Goal: Task Accomplishment & Management: Use online tool/utility

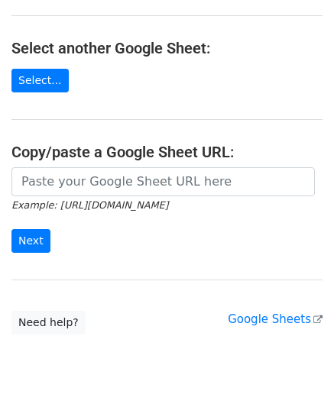
scroll to position [153, 0]
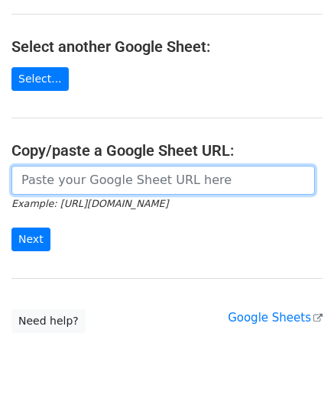
click at [82, 182] on input "url" at bounding box center [162, 180] width 303 height 29
paste input "https://docs.google.com/spreadsheets/d/12lbq5KTnBP57TfnftYsHDyBrzWbcSoYBeh-4Q_i…"
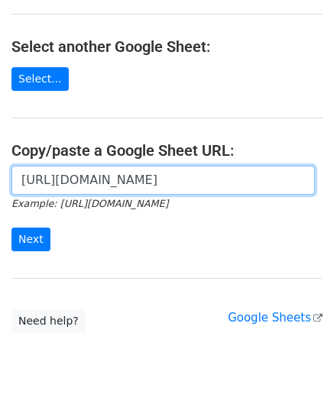
scroll to position [0, 311]
type input "https://docs.google.com/spreadsheets/d/12lbq5KTnBP57TfnftYsHDyBrzWbcSoYBeh-4Q_i…"
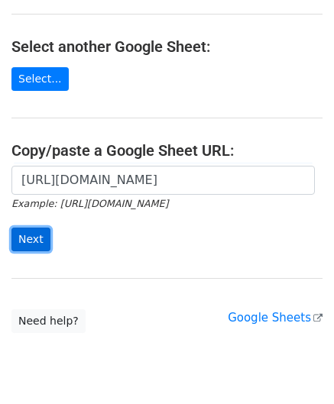
click at [31, 241] on input "Next" at bounding box center [30, 240] width 39 height 24
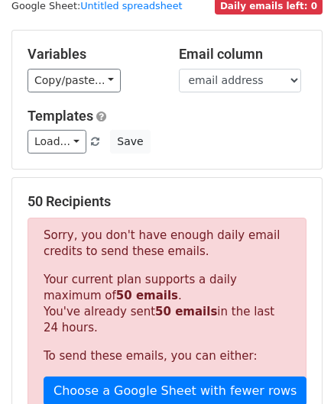
scroll to position [515, 0]
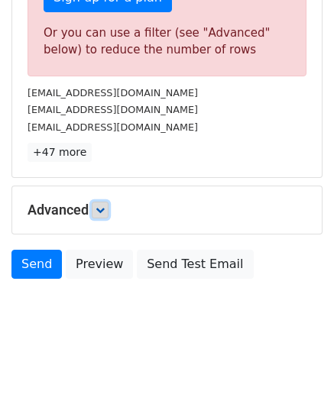
click at [102, 208] on icon at bounding box center [99, 209] width 9 height 9
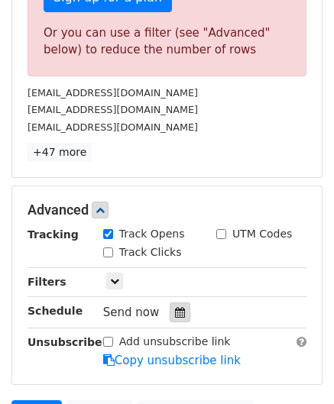
click at [175, 307] on icon at bounding box center [180, 312] width 10 height 11
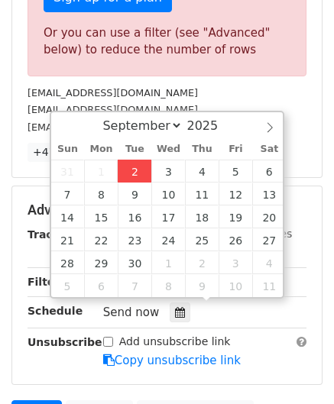
type input "[DATE] 12:00"
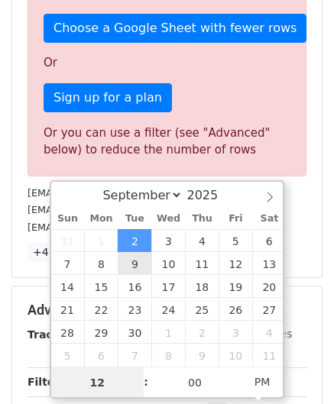
paste input "4"
type input "4"
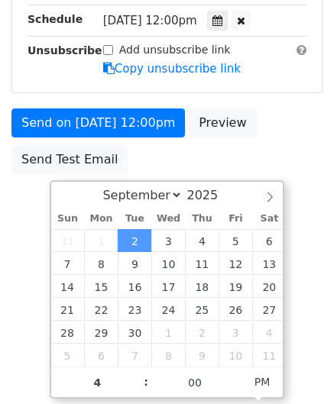
type input "[DATE] 16:00"
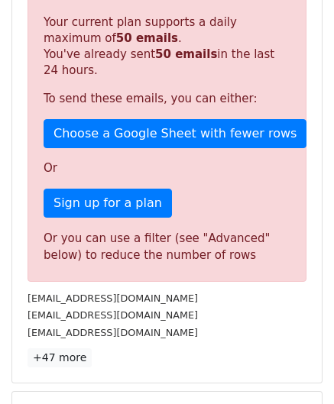
scroll to position [700, 0]
